Goal: Find specific page/section: Find specific page/section

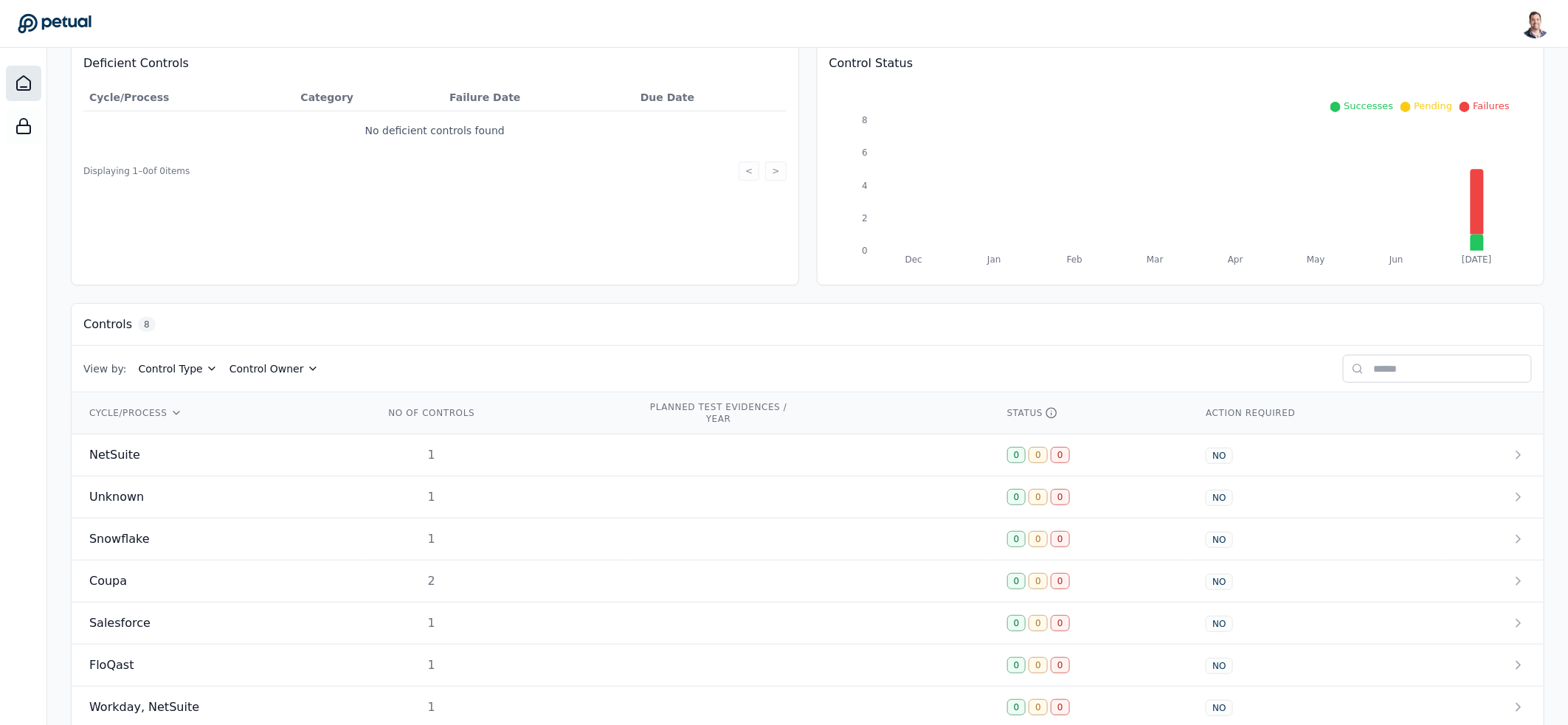
scroll to position [235, 0]
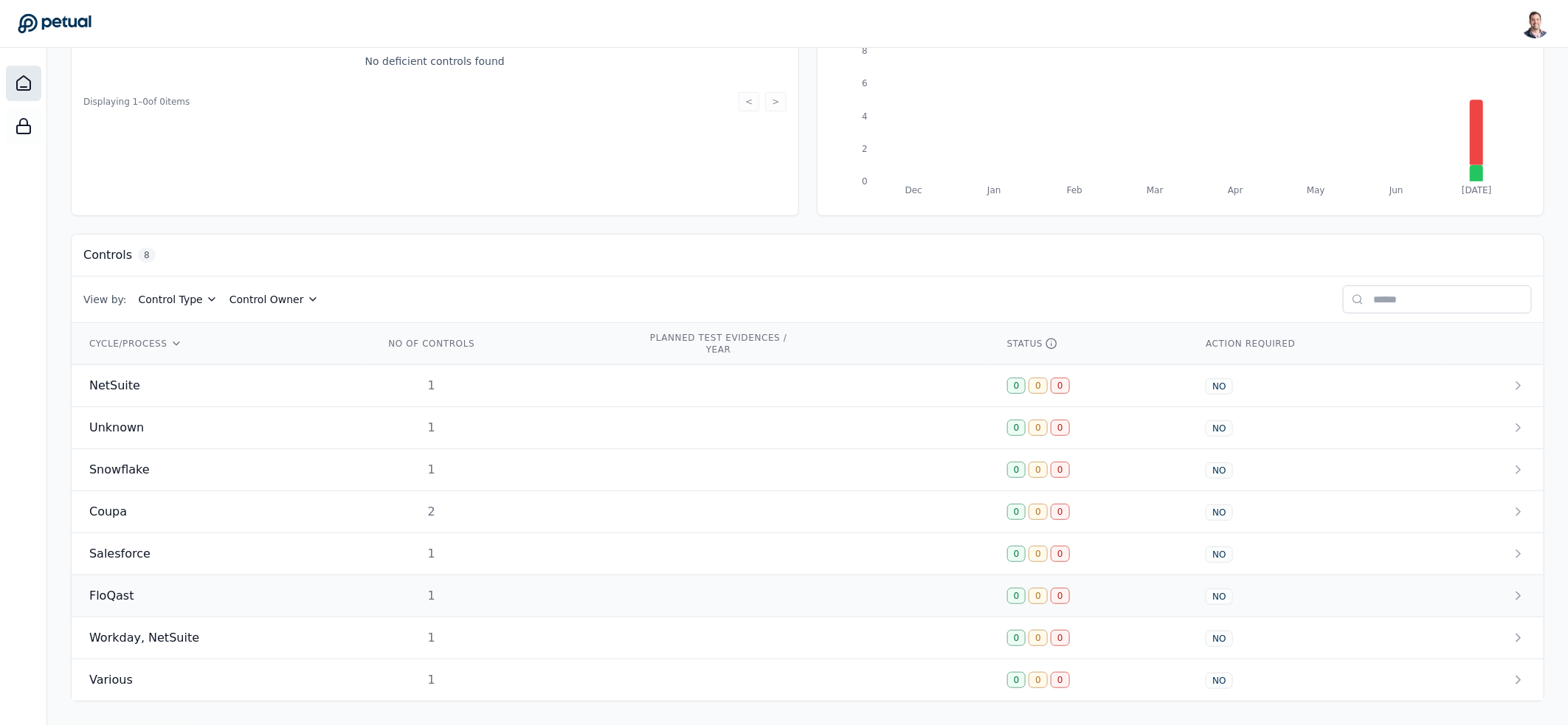
click at [204, 595] on div "FloQast" at bounding box center [219, 596] width 260 height 17
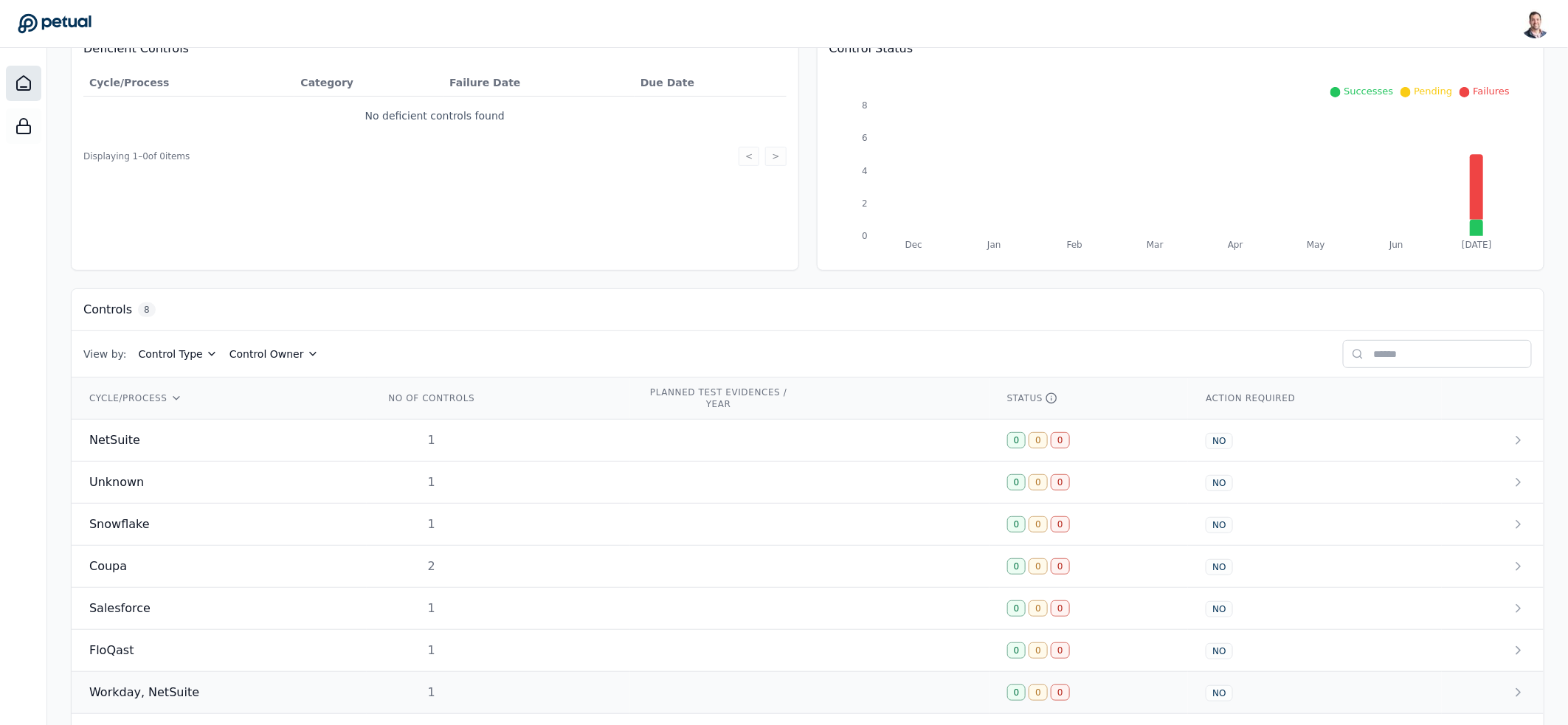
scroll to position [235, 0]
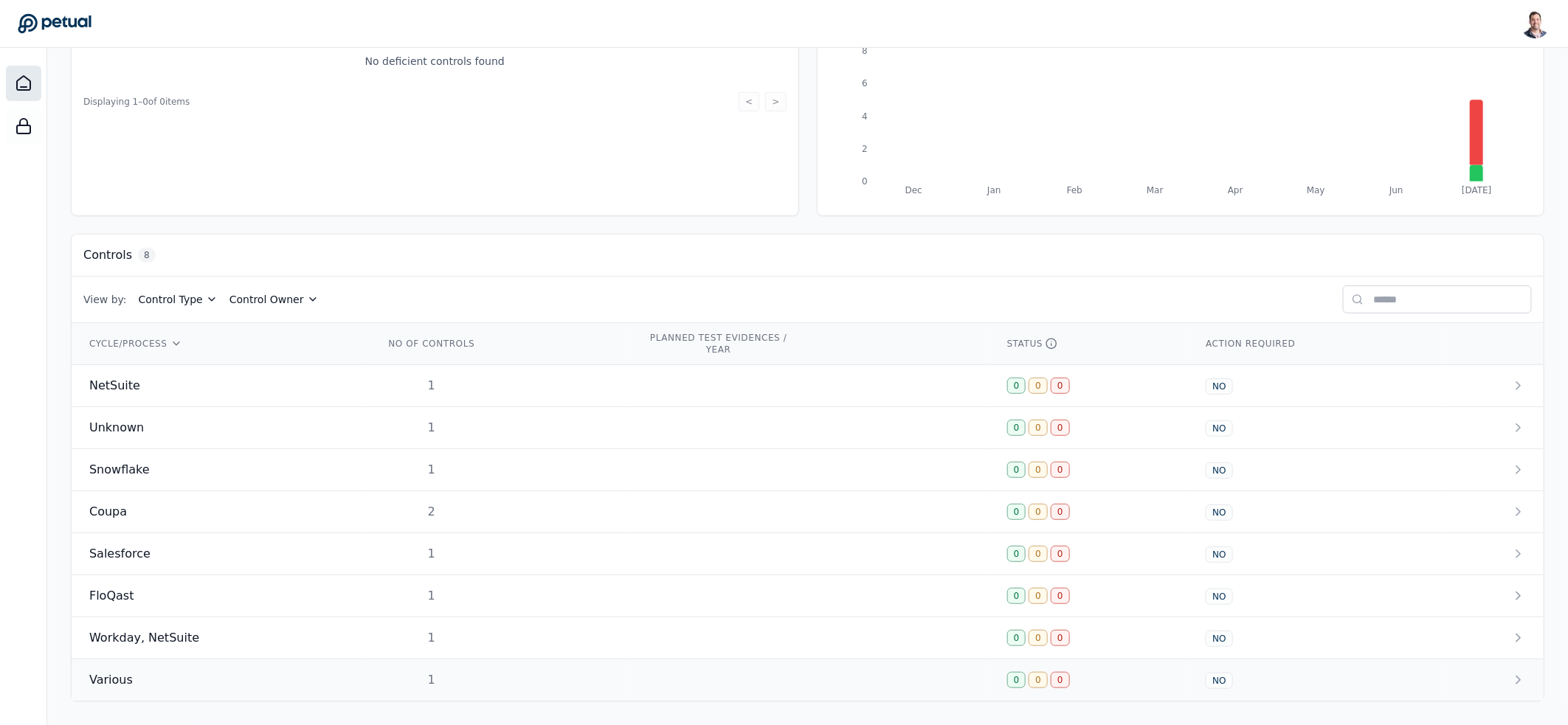
click at [304, 664] on td "Various" at bounding box center [219, 681] width 295 height 42
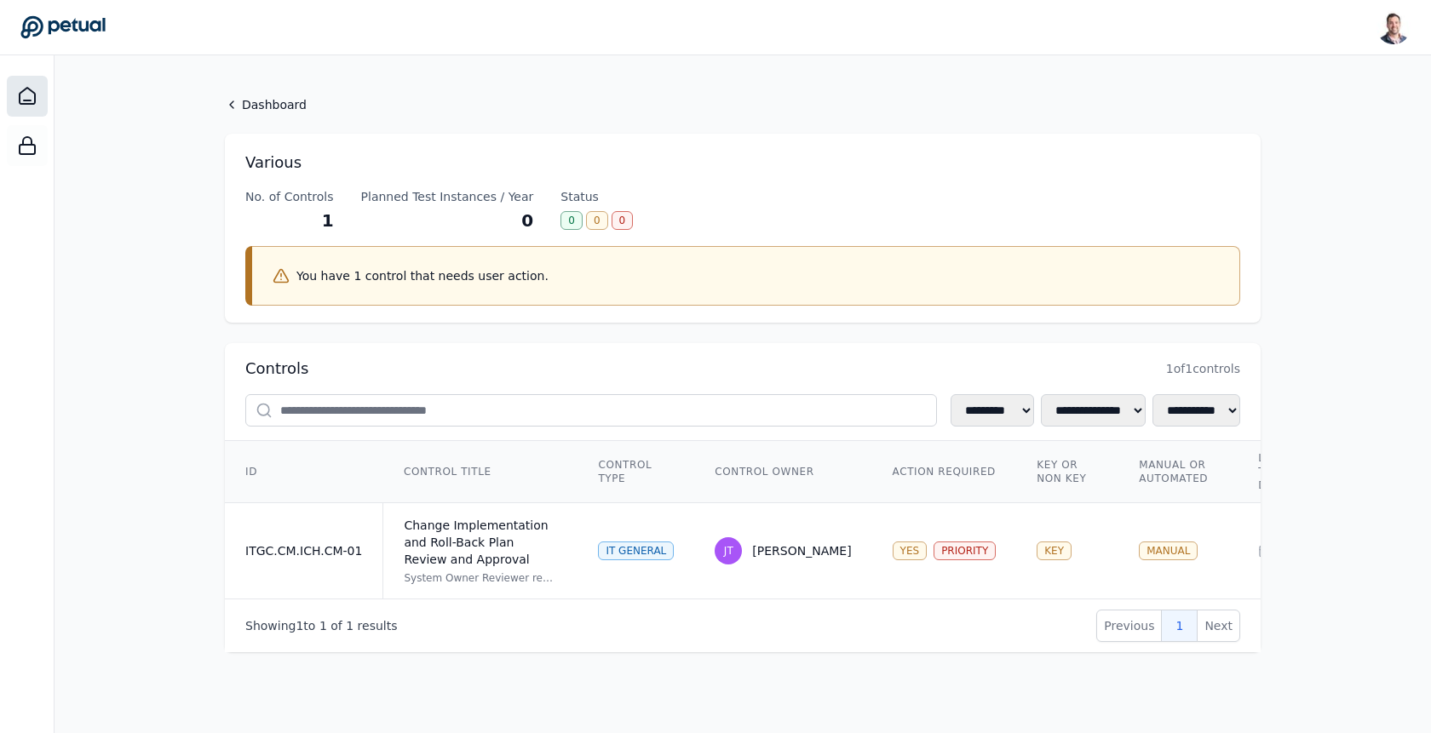
click at [9, 95] on div at bounding box center [27, 96] width 41 height 41
